Goal: Task Accomplishment & Management: Complete application form

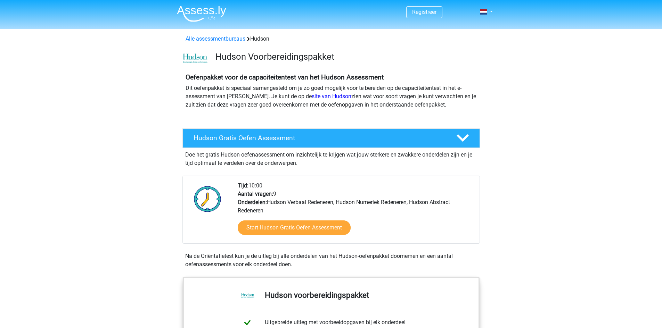
scroll to position [35, 0]
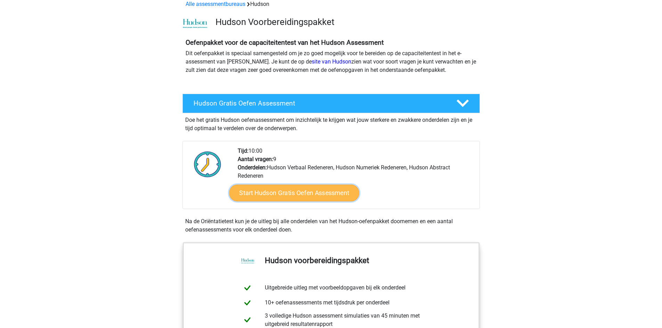
click at [278, 192] on link "Start Hudson Gratis Oefen Assessment" at bounding box center [294, 193] width 130 height 17
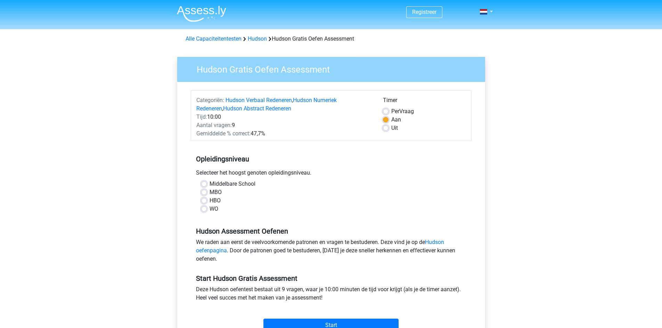
click at [210, 183] on label "Middelbare School" at bounding box center [233, 184] width 46 height 8
click at [205, 183] on input "Middelbare School" at bounding box center [204, 183] width 6 height 7
radio input "true"
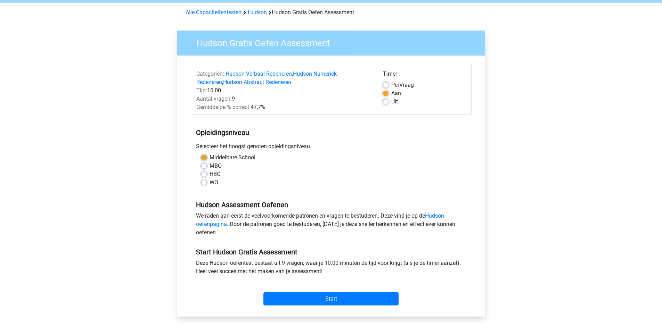
scroll to position [104, 0]
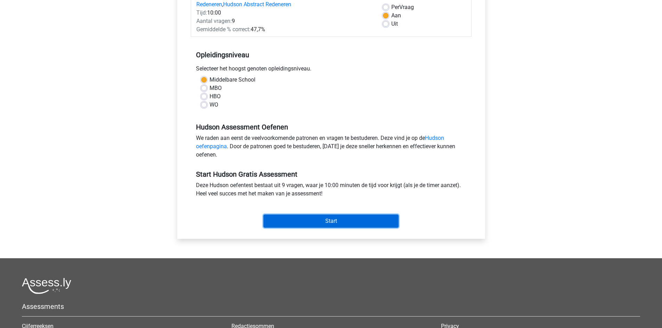
click at [323, 221] on input "Start" at bounding box center [330, 221] width 135 height 13
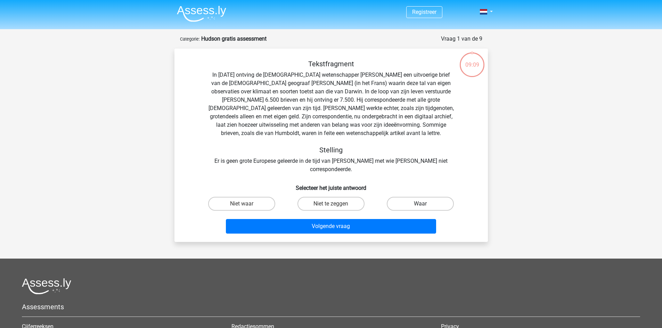
click at [403, 197] on label "Waar" at bounding box center [420, 204] width 67 height 14
click at [420, 204] on input "Waar" at bounding box center [422, 206] width 5 height 5
radio input "true"
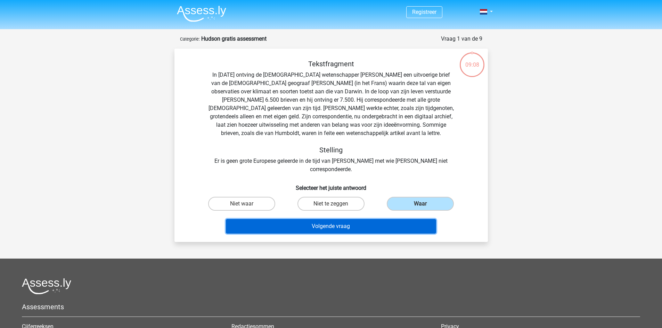
click at [369, 219] on button "Volgende vraag" at bounding box center [331, 226] width 210 height 15
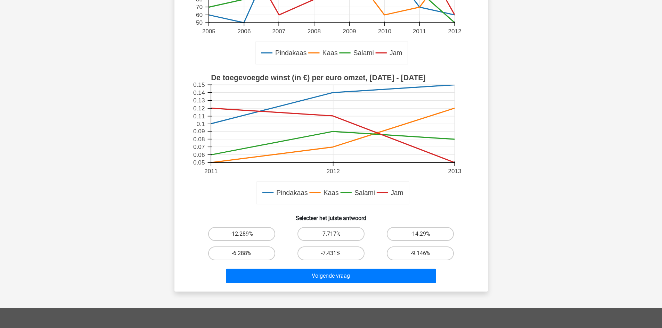
scroll to position [139, 0]
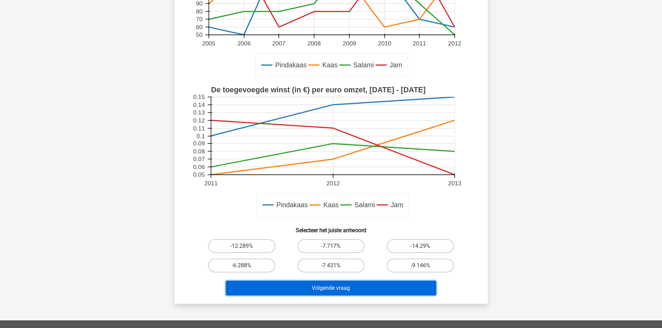
click at [355, 292] on button "Volgende vraag" at bounding box center [331, 288] width 210 height 15
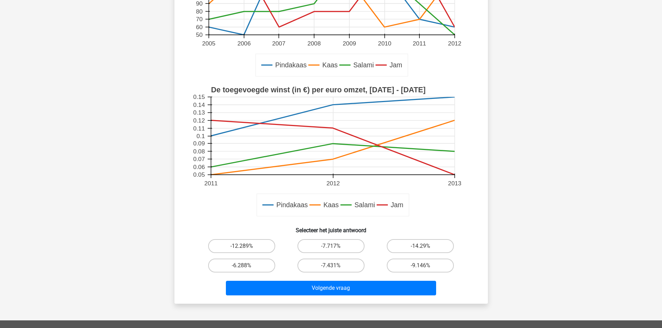
click at [497, 220] on div "Registreer 50" at bounding box center [331, 182] width 662 height 643
click at [423, 248] on input "-14.29%" at bounding box center [422, 248] width 5 height 5
radio input "true"
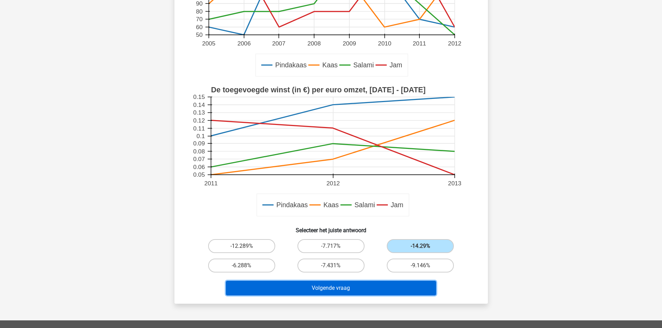
click at [388, 287] on button "Volgende vraag" at bounding box center [331, 288] width 210 height 15
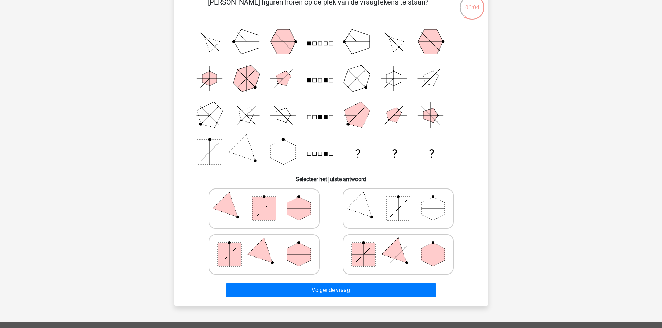
scroll to position [69, 0]
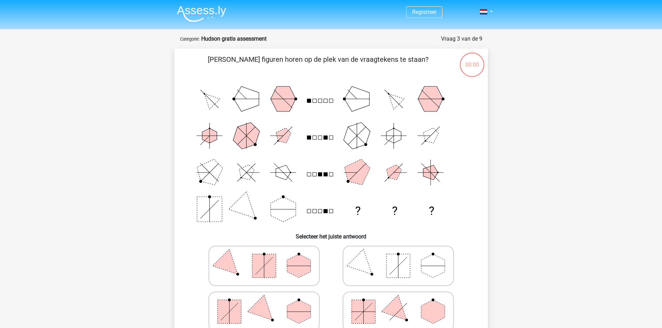
scroll to position [69, 0]
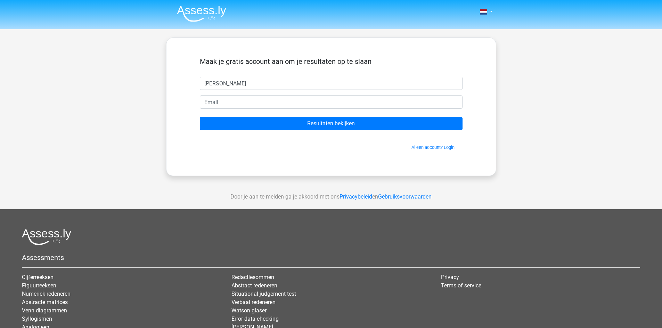
type input "[PERSON_NAME]"
drag, startPoint x: 0, startPoint y: 0, endPoint x: 396, endPoint y: 106, distance: 409.9
click at [396, 106] on input "email" at bounding box center [331, 102] width 263 height 13
drag, startPoint x: 304, startPoint y: 102, endPoint x: 0, endPoint y: 109, distance: 304.1
click at [0, 109] on div "Nederlands English" at bounding box center [331, 196] width 662 height 393
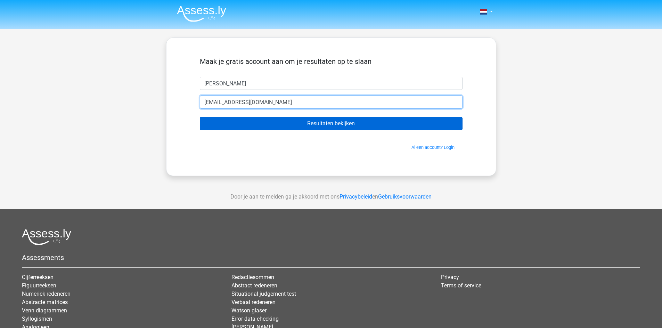
type input "[EMAIL_ADDRESS][DOMAIN_NAME]"
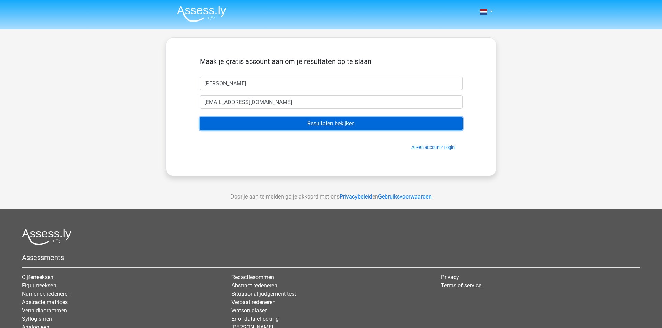
click at [338, 126] on input "Resultaten bekijken" at bounding box center [331, 123] width 263 height 13
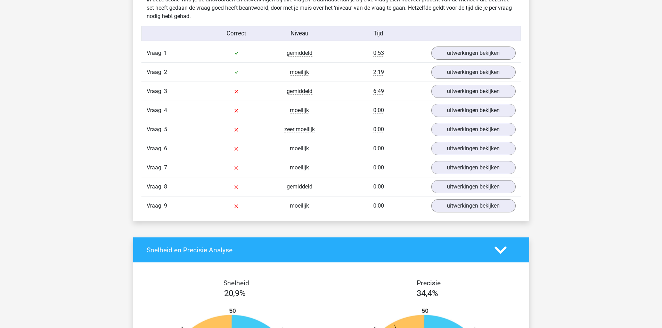
scroll to position [695, 0]
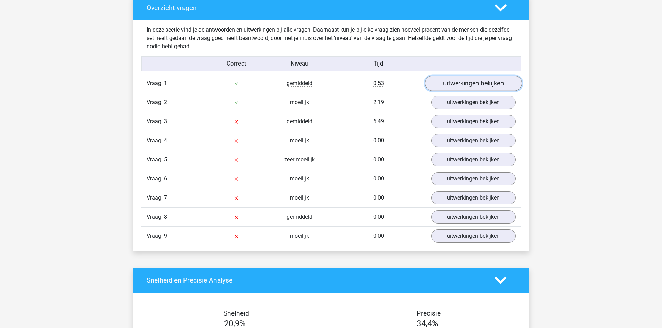
click at [476, 82] on link "uitwerkingen bekijken" at bounding box center [473, 83] width 97 height 15
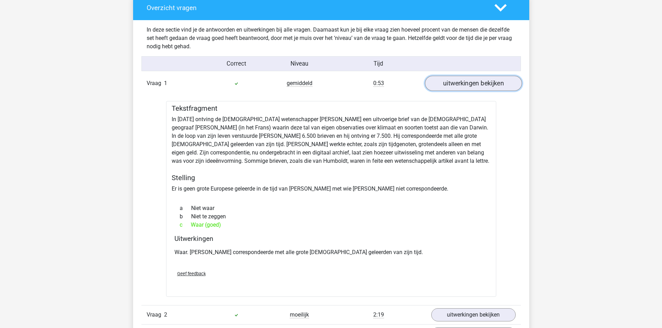
click at [476, 82] on link "uitwerkingen bekijken" at bounding box center [473, 83] width 97 height 15
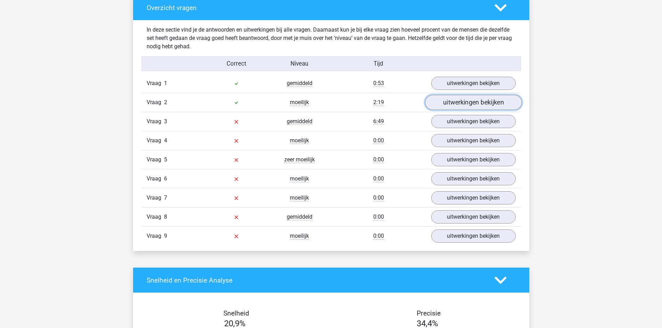
click at [473, 102] on link "uitwerkingen bekijken" at bounding box center [473, 102] width 97 height 15
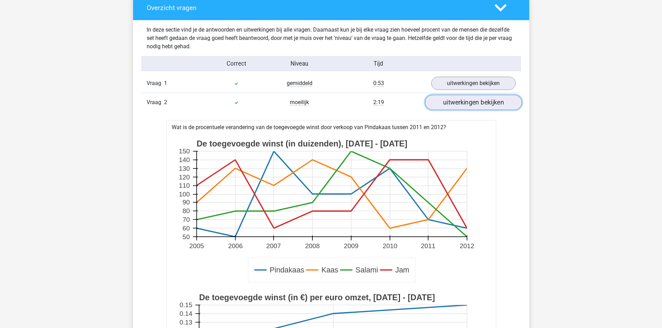
click at [473, 102] on link "uitwerkingen bekijken" at bounding box center [473, 102] width 97 height 15
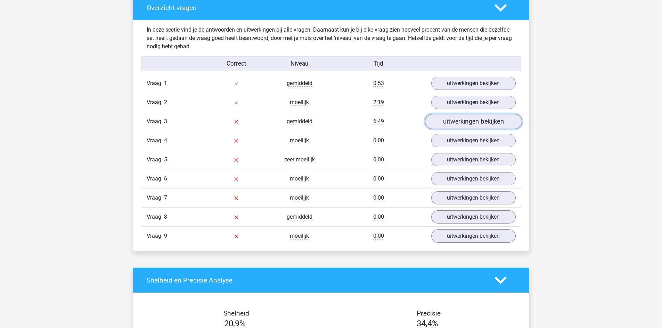
click at [469, 123] on link "uitwerkingen bekijken" at bounding box center [473, 121] width 97 height 15
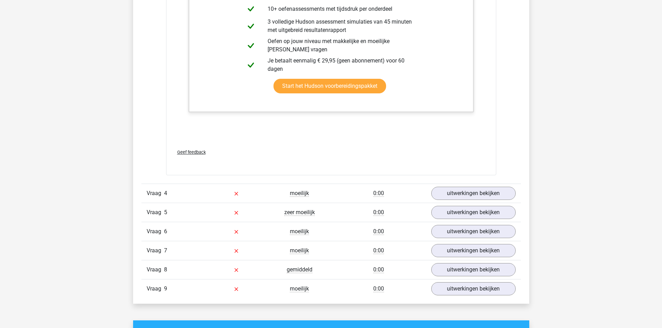
scroll to position [1286, 0]
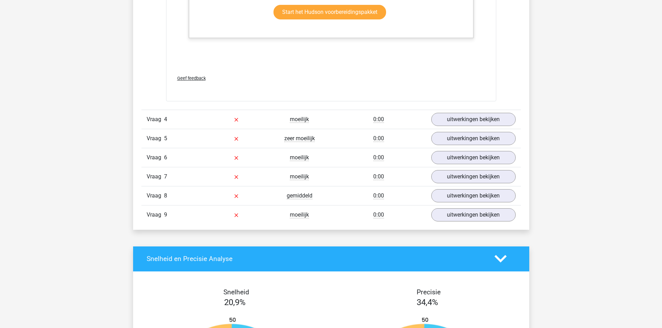
click at [194, 80] on span "Geef feedback" at bounding box center [191, 78] width 28 height 5
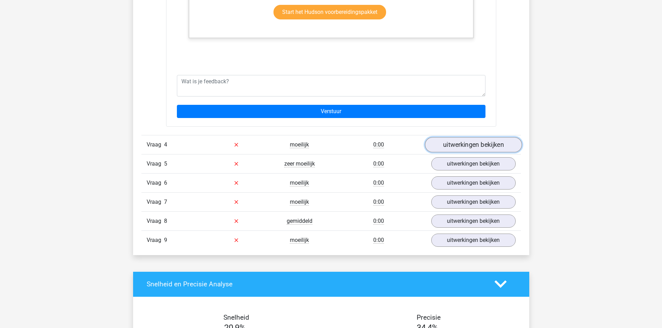
click at [468, 150] on link "uitwerkingen bekijken" at bounding box center [473, 144] width 97 height 15
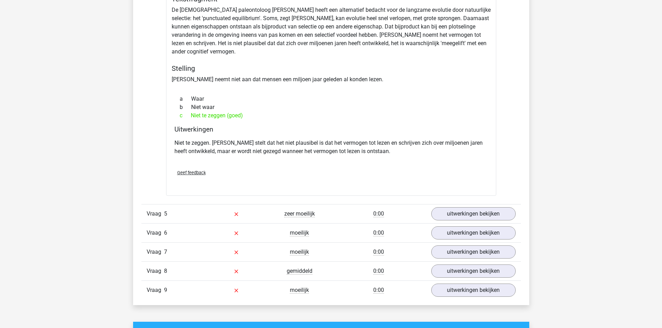
scroll to position [1494, 0]
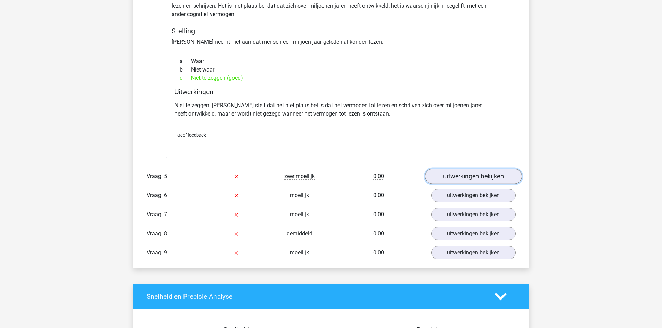
click at [465, 173] on link "uitwerkingen bekijken" at bounding box center [473, 176] width 97 height 15
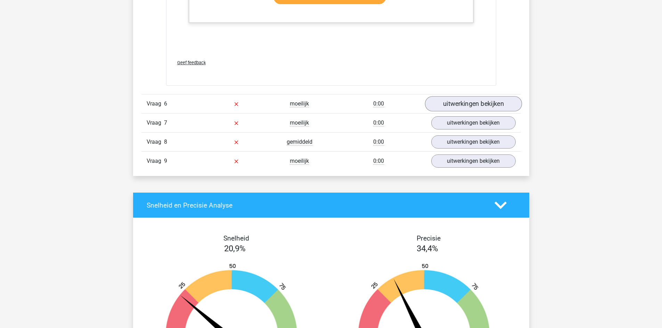
scroll to position [2258, 0]
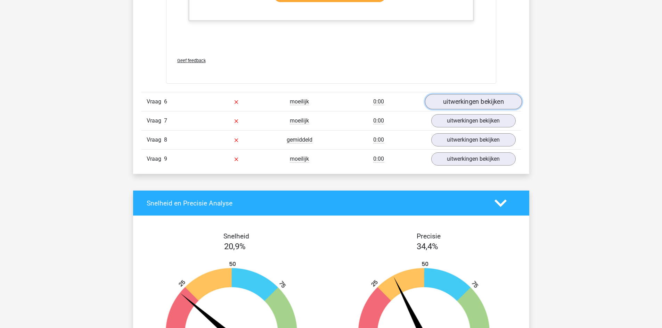
click at [451, 105] on link "uitwerkingen bekijken" at bounding box center [473, 101] width 97 height 15
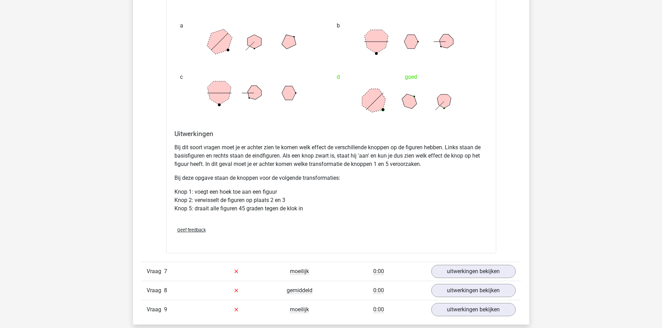
scroll to position [2571, 0]
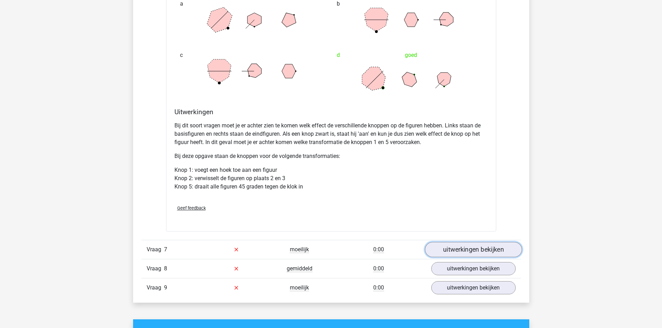
click at [457, 252] on link "uitwerkingen bekijken" at bounding box center [473, 249] width 97 height 15
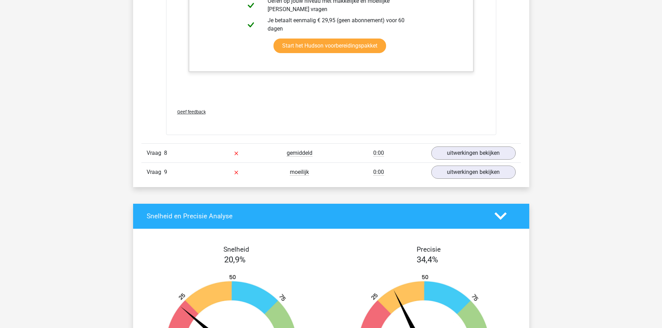
scroll to position [3057, 0]
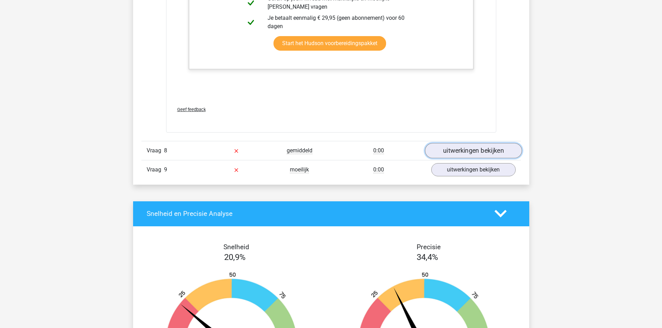
click at [452, 152] on link "uitwerkingen bekijken" at bounding box center [473, 150] width 97 height 15
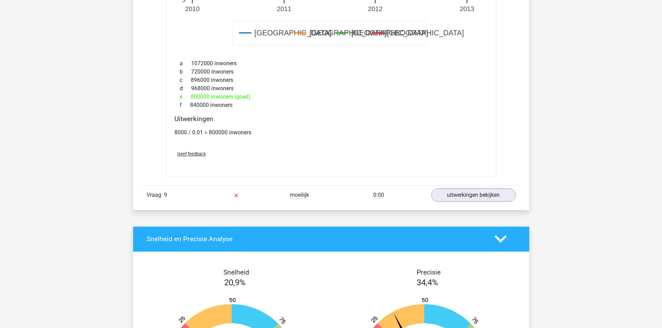
scroll to position [3544, 0]
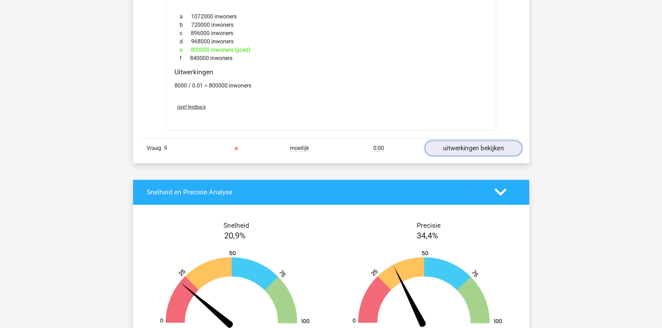
click at [454, 145] on link "uitwerkingen bekijken" at bounding box center [473, 148] width 97 height 15
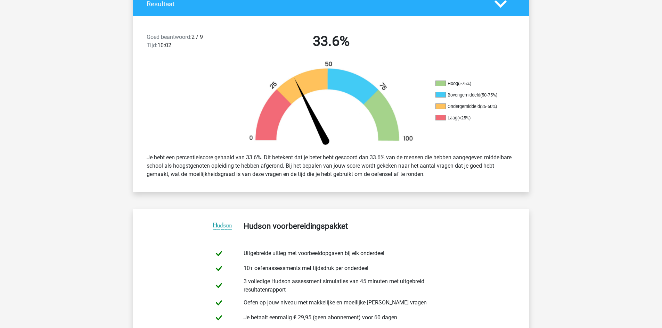
scroll to position [0, 0]
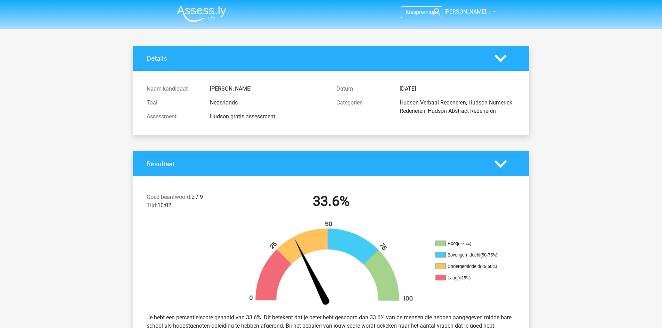
click at [204, 11] on img at bounding box center [201, 14] width 49 height 16
